Goal: Information Seeking & Learning: Learn about a topic

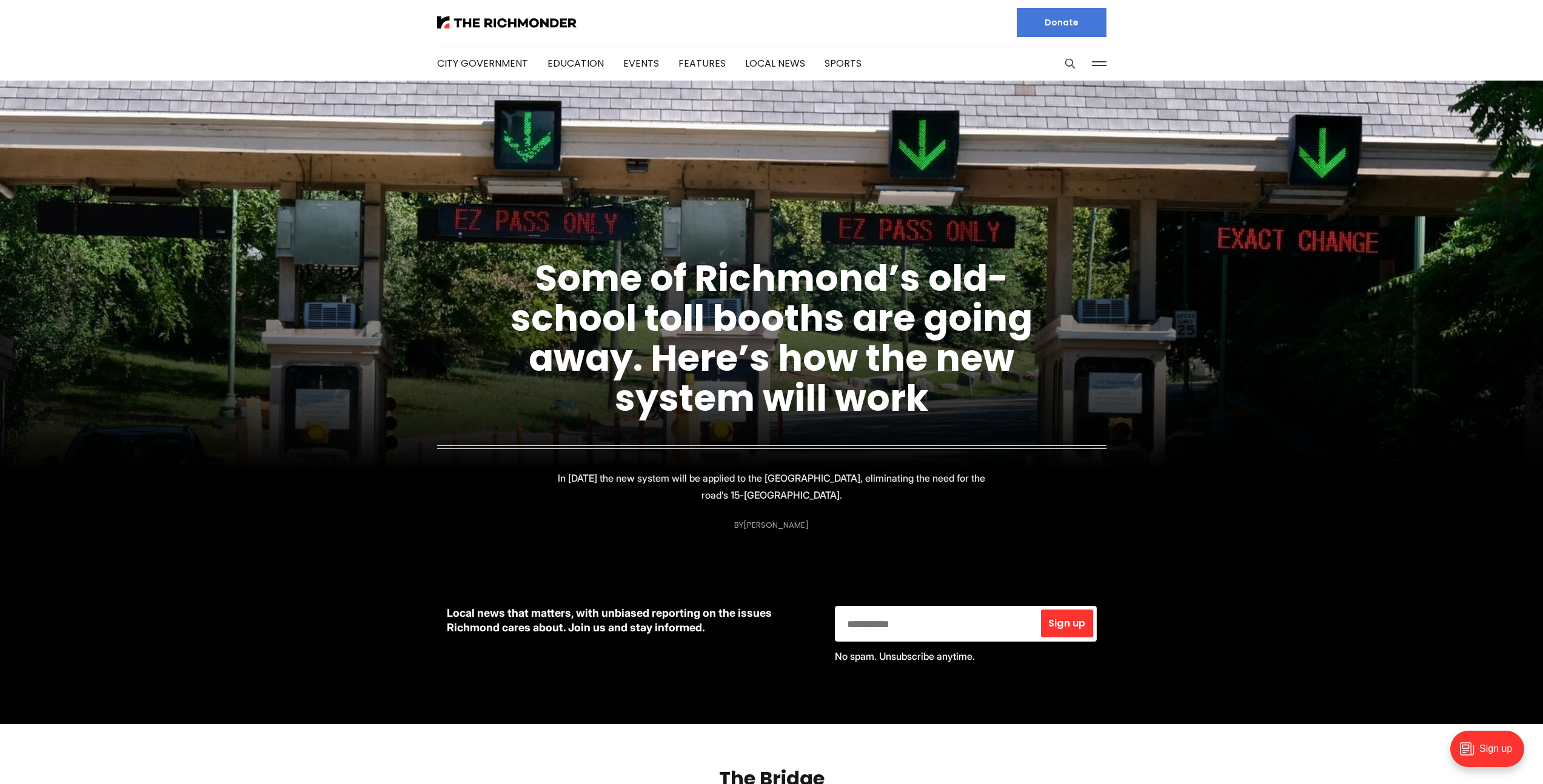
scroll to position [2, 0]
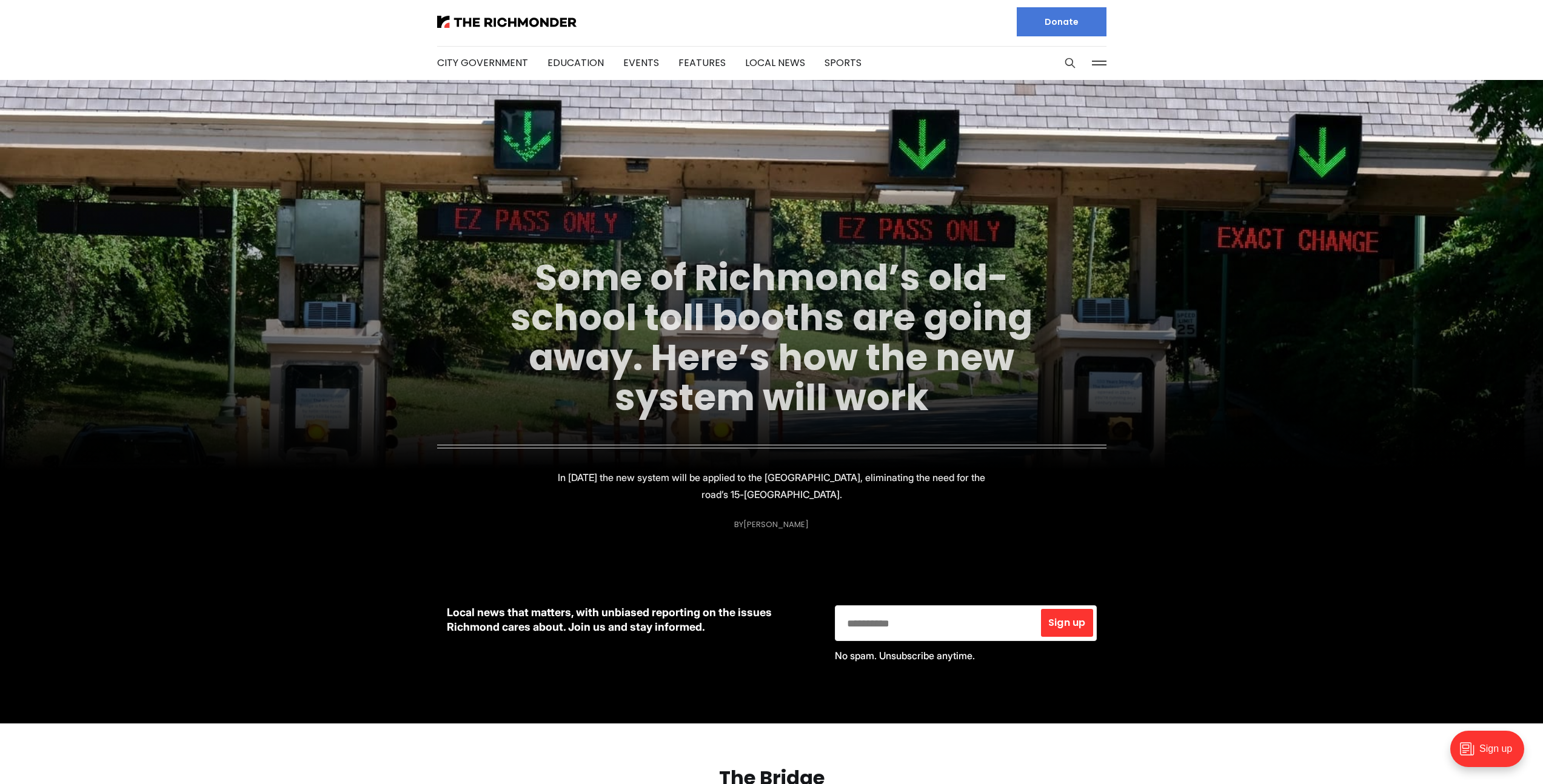
click at [690, 323] on link "Some of Richmond’s old-school toll booths are going away. Here’s how the new sy…" at bounding box center [772, 337] width 522 height 171
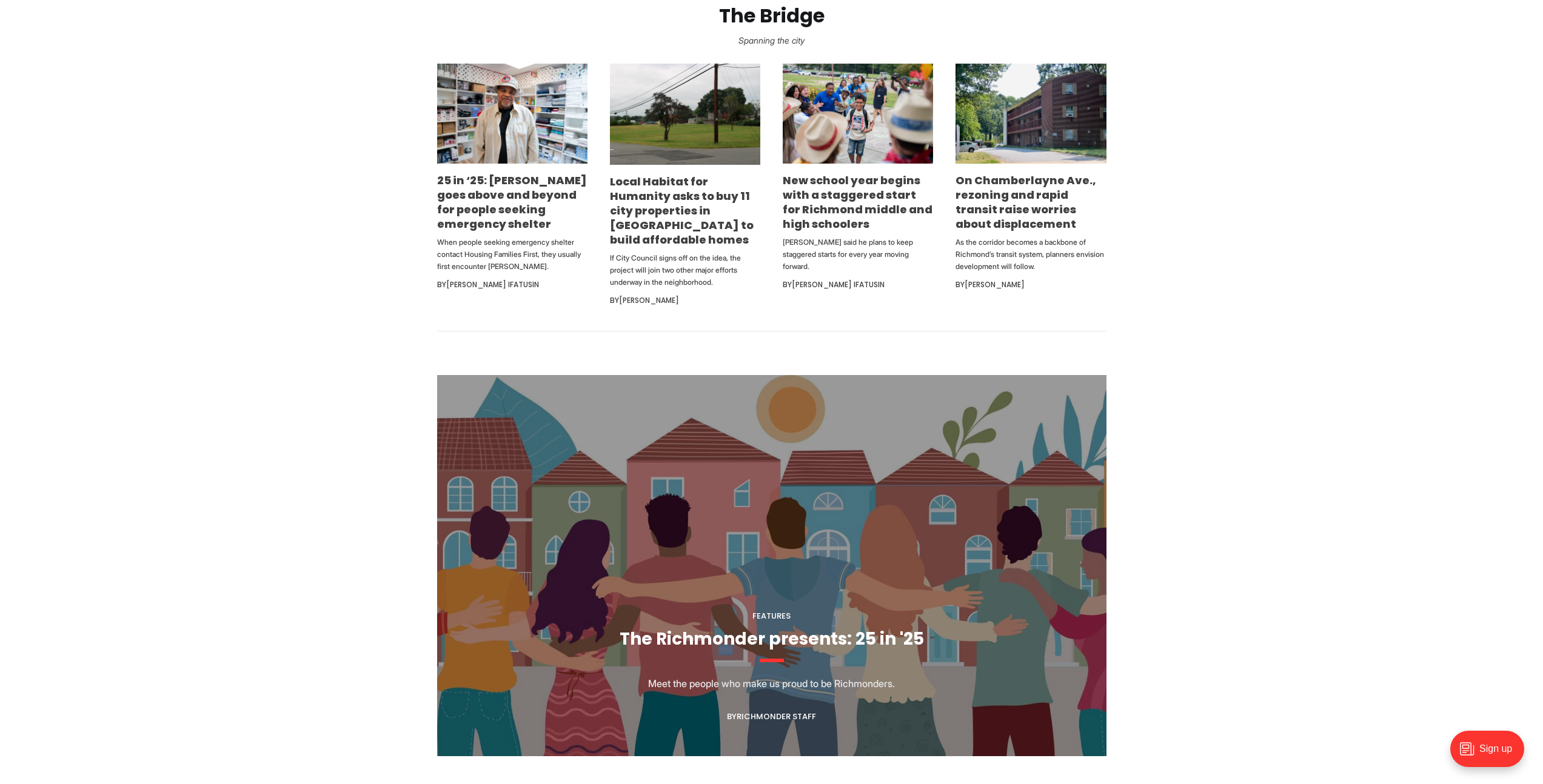
scroll to position [638, 0]
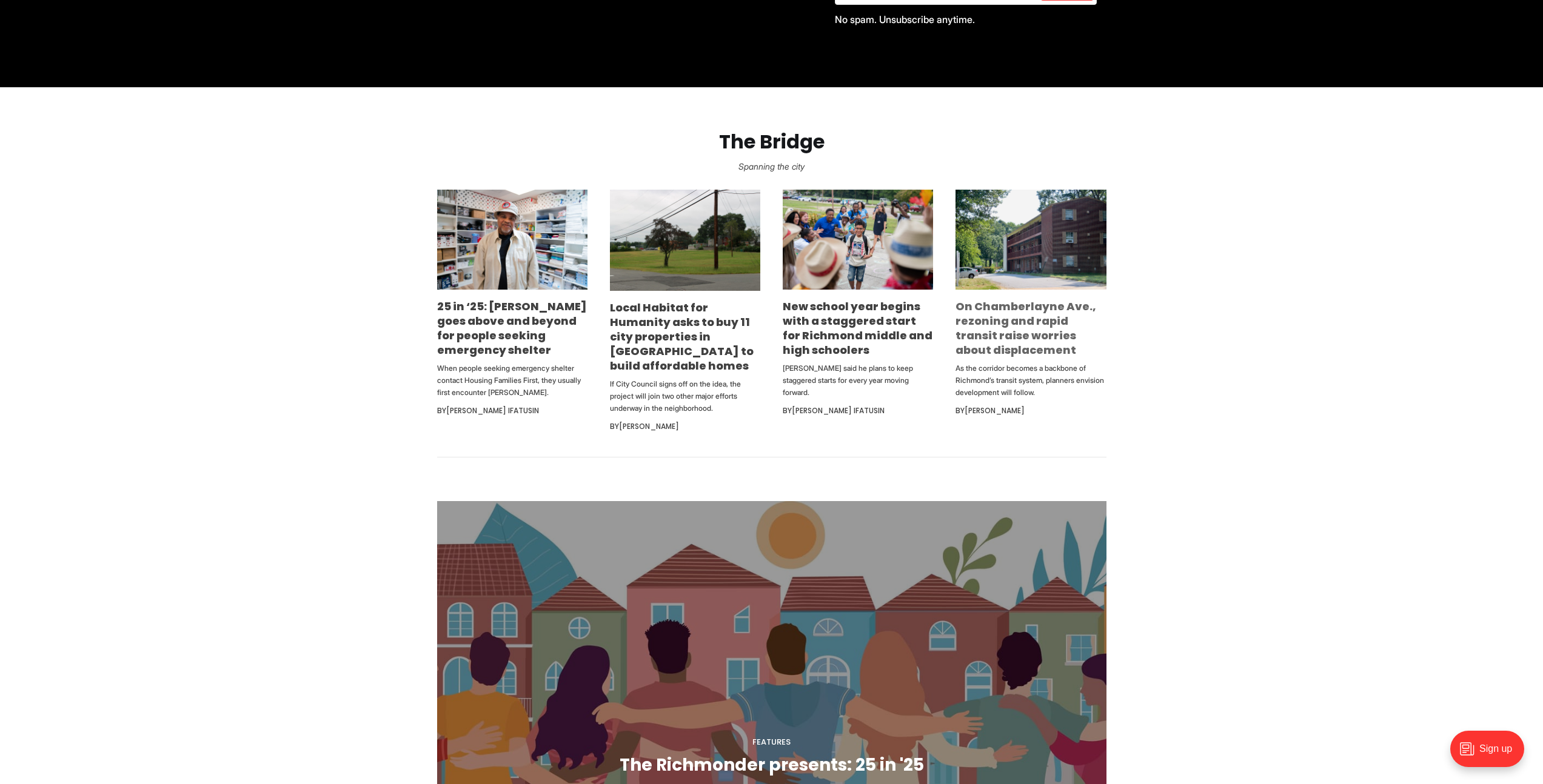
click at [1027, 317] on link "On Chamberlayne Ave., rezoning and rapid transit raise worries about displaceme…" at bounding box center [1026, 328] width 141 height 59
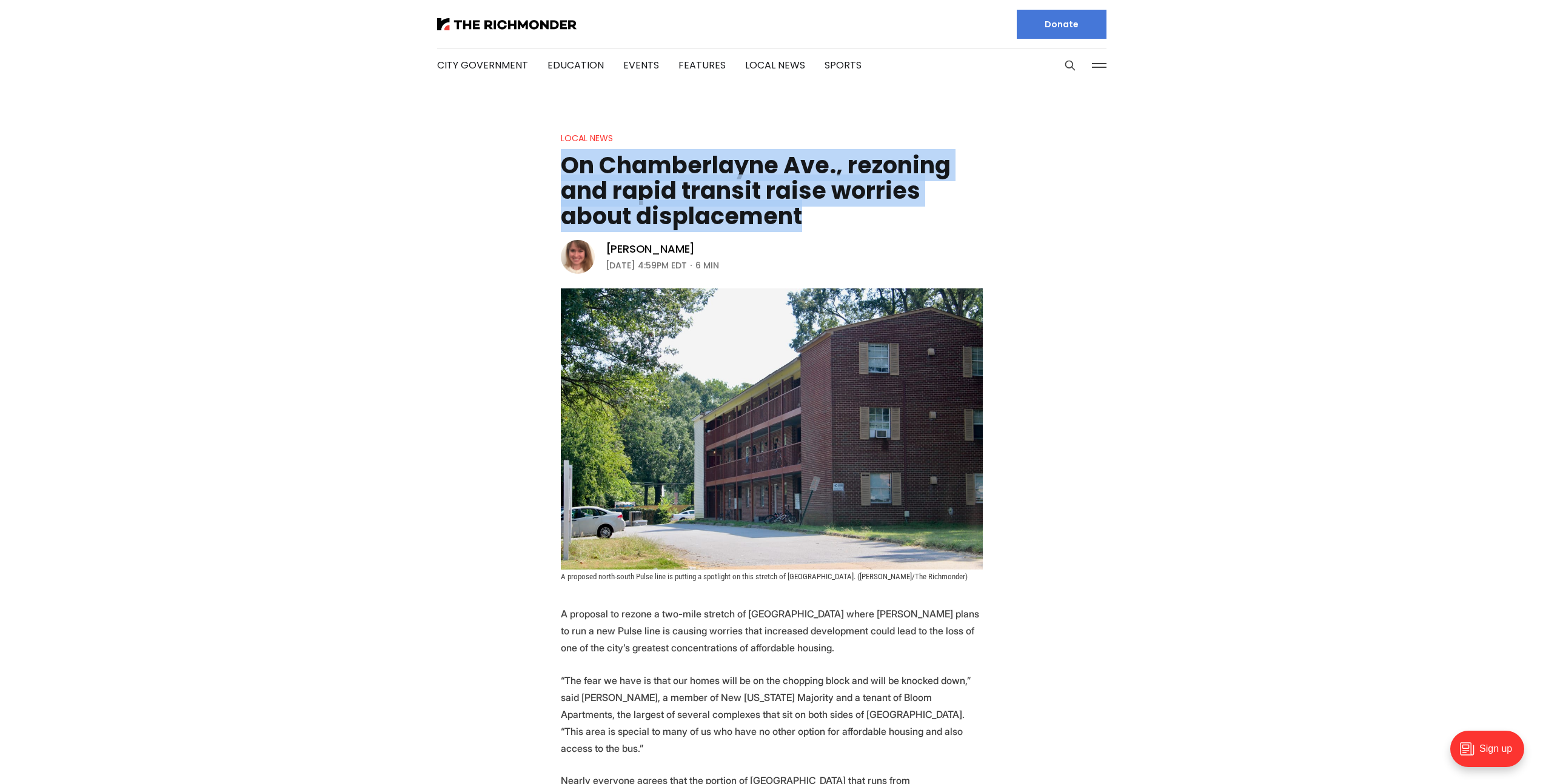
drag, startPoint x: 562, startPoint y: 171, endPoint x: 813, endPoint y: 229, distance: 257.6
click at [813, 229] on header "Local News On Chamberlayne Ave., rezoning and rapid transit raise worries about…" at bounding box center [772, 356] width 1543 height 450
copy h1 "On Chamberlayne Ave., rezoning and rapid transit raise worries about displaceme…"
